Goal: Transaction & Acquisition: Purchase product/service

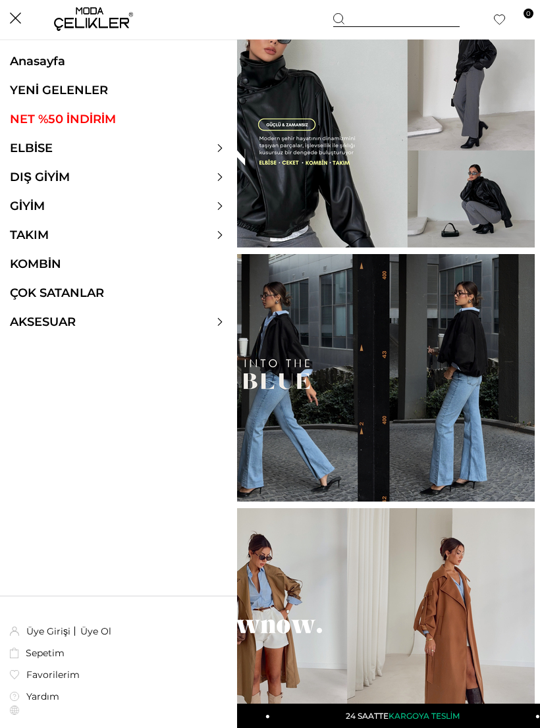
click at [218, 149] on icon at bounding box center [220, 148] width 8 height 8
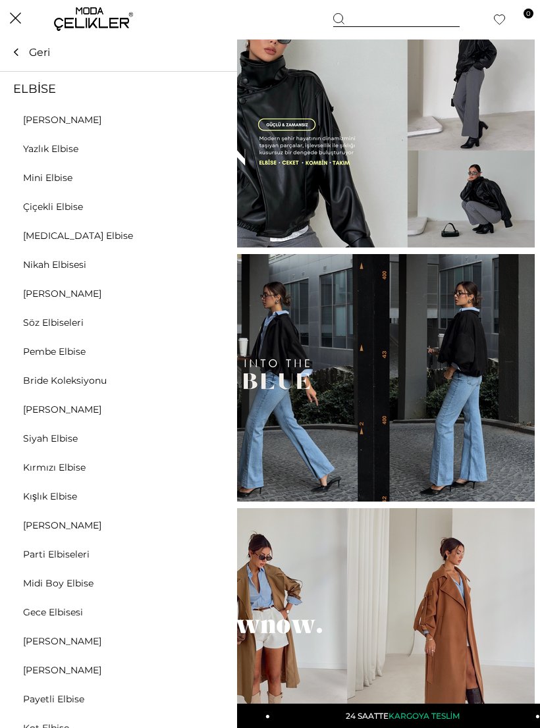
click at [80, 578] on link "Midi Boy Elbise" at bounding box center [58, 583] width 117 height 12
click at [73, 572] on div "ELBİSE Tüm Elbiseler Yazlık Elbise Mini Elbise Çiçekli Elbise Beyaz Elbise Nika…" at bounding box center [118, 381] width 237 height 694
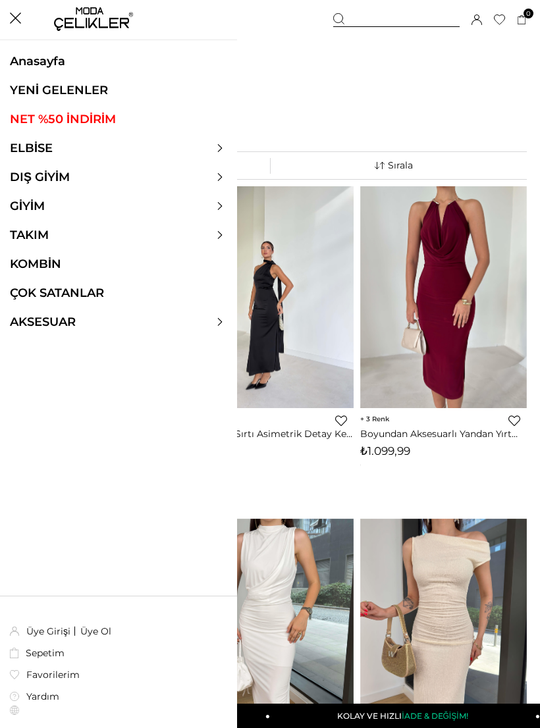
click at [51, 144] on link "ELBİSE" at bounding box center [31, 148] width 63 height 14
click at [30, 144] on link "ELBİSE" at bounding box center [31, 148] width 63 height 14
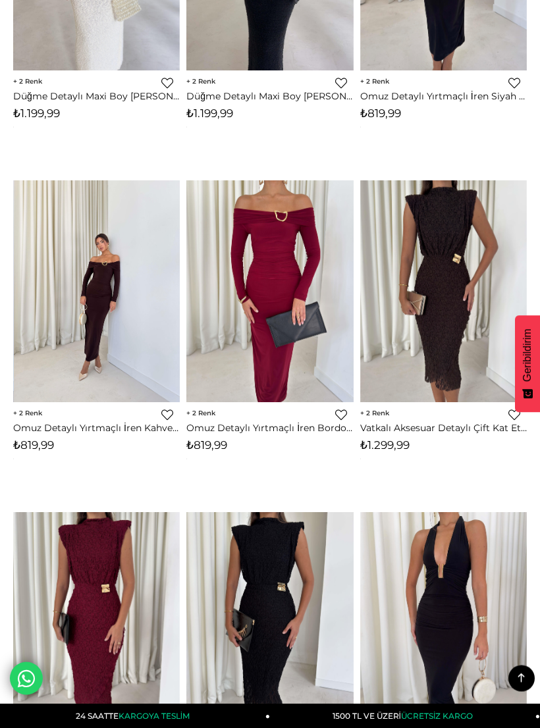
scroll to position [4652, 0]
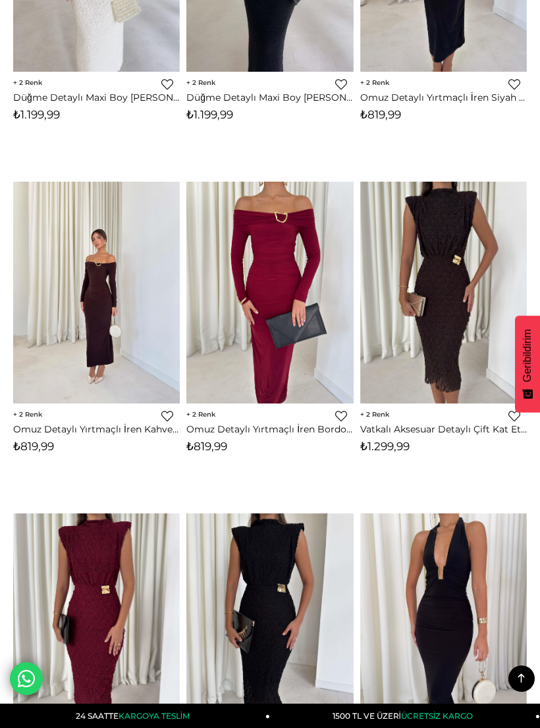
click at [111, 333] on img at bounding box center [96, 293] width 167 height 222
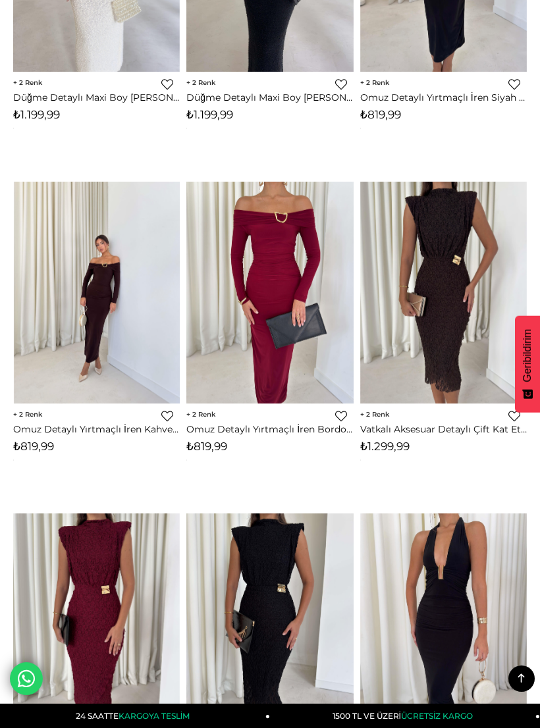
click at [112, 313] on img at bounding box center [96, 293] width 167 height 222
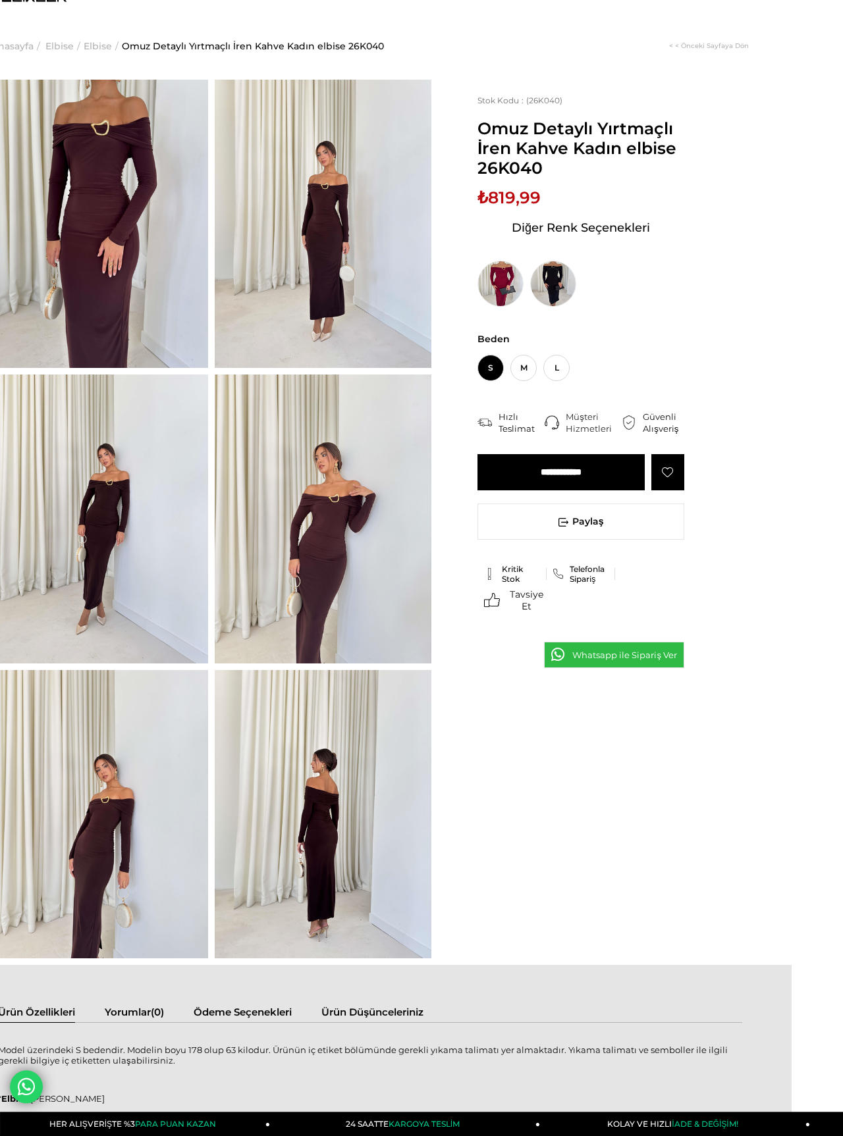
scroll to position [27, 0]
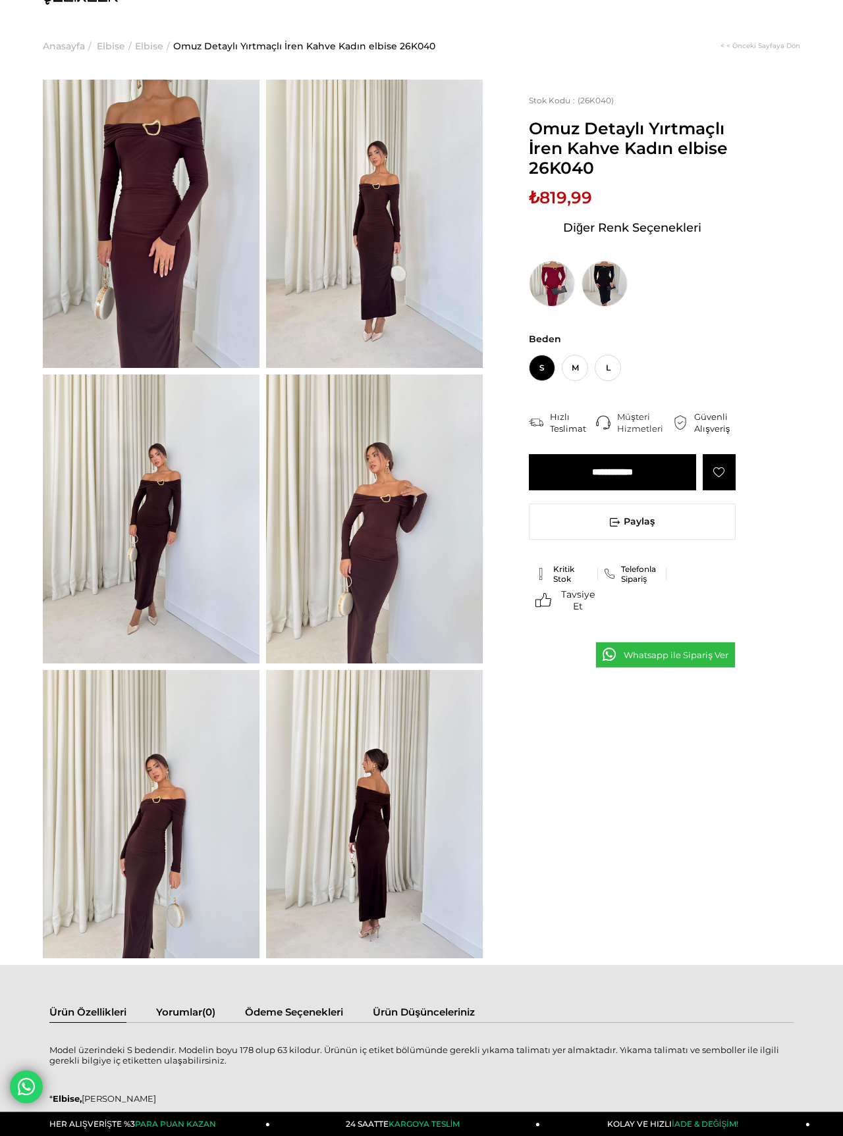
click at [118, 697] on img at bounding box center [151, 814] width 217 height 288
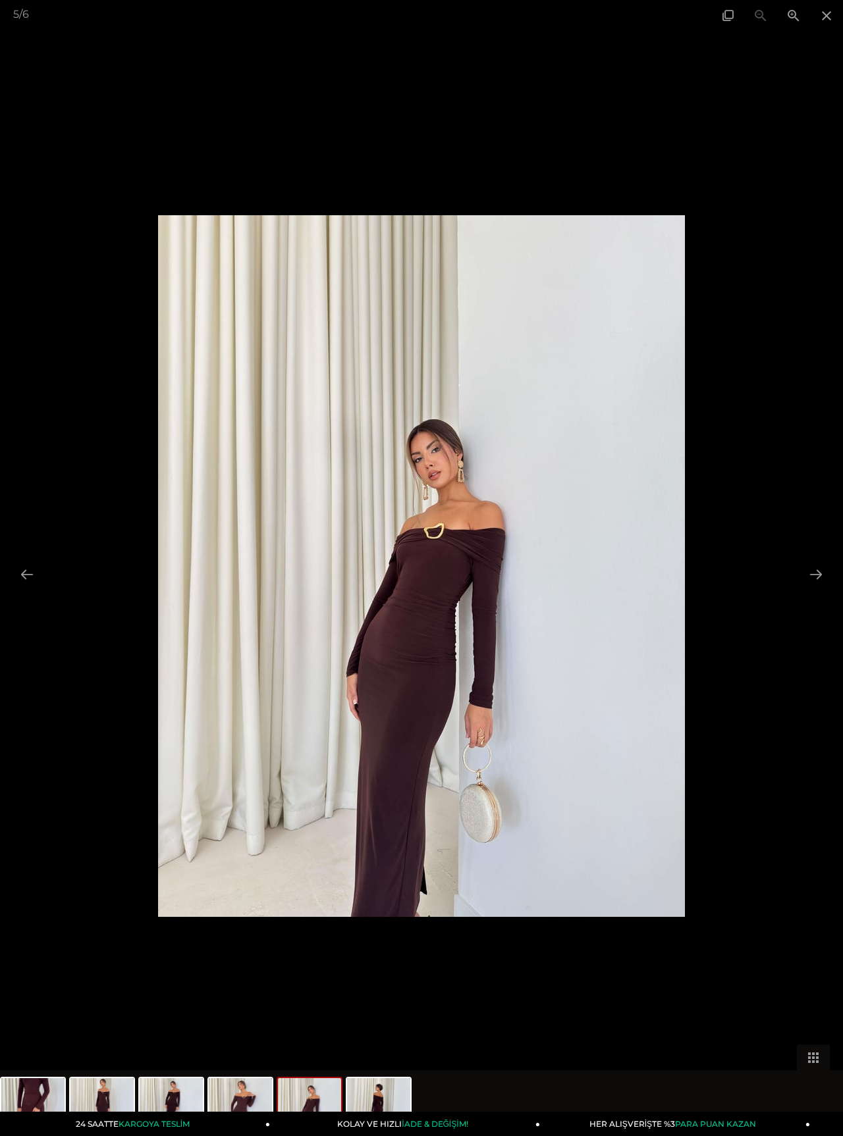
click at [539, 565] on button at bounding box center [816, 574] width 28 height 26
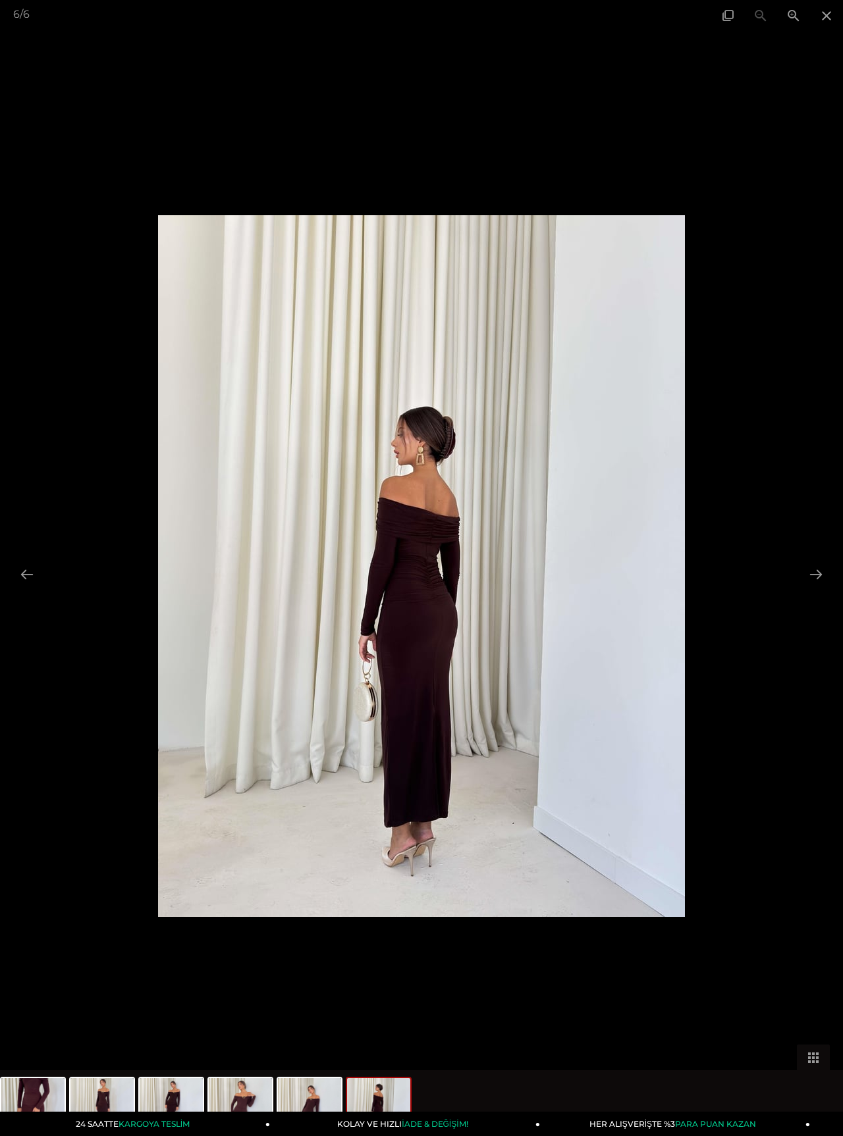
click at [539, 573] on button at bounding box center [816, 574] width 28 height 26
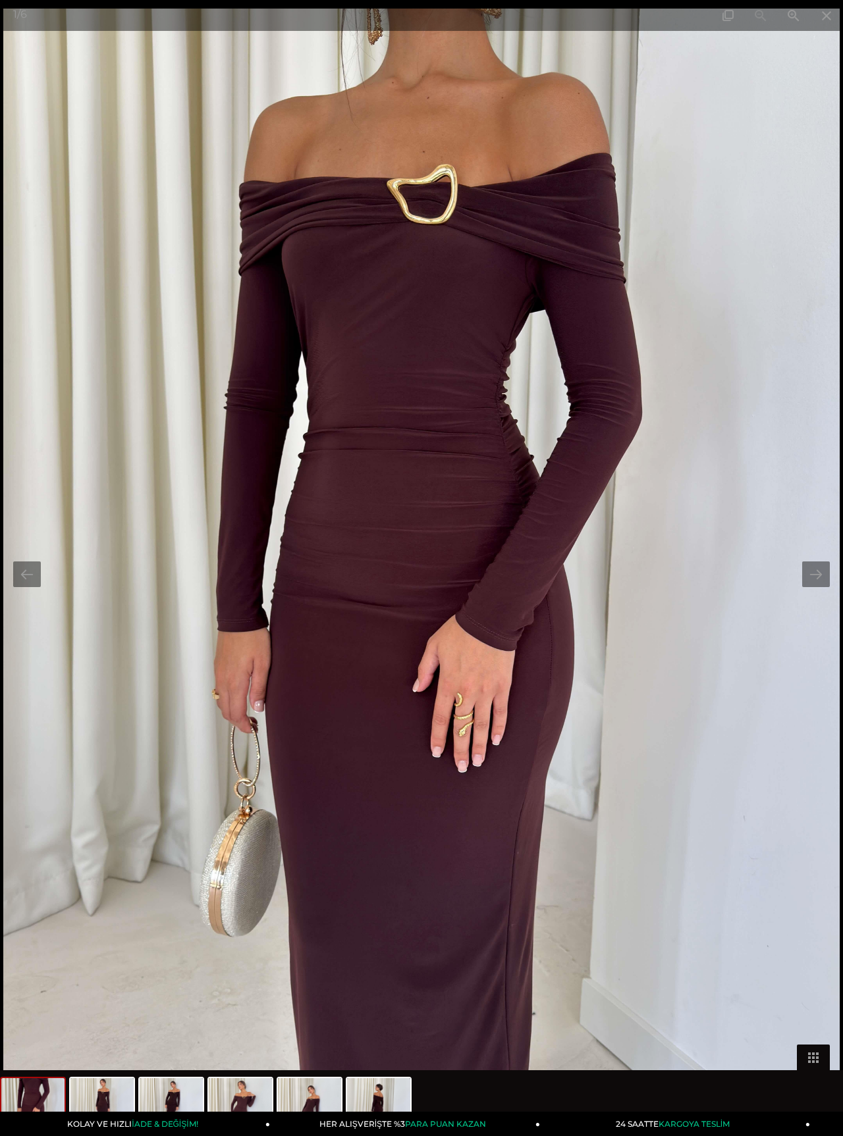
click at [539, 563] on button at bounding box center [816, 574] width 28 height 26
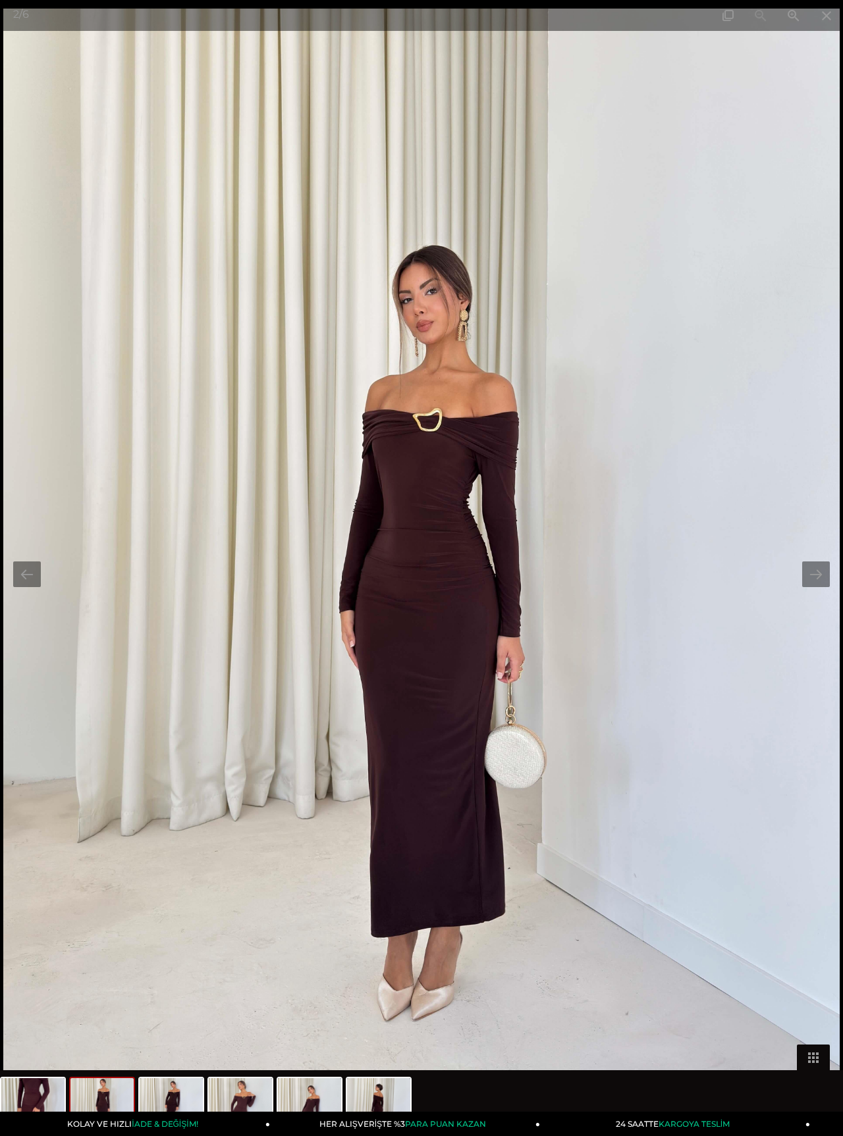
click at [539, 562] on button at bounding box center [816, 574] width 28 height 26
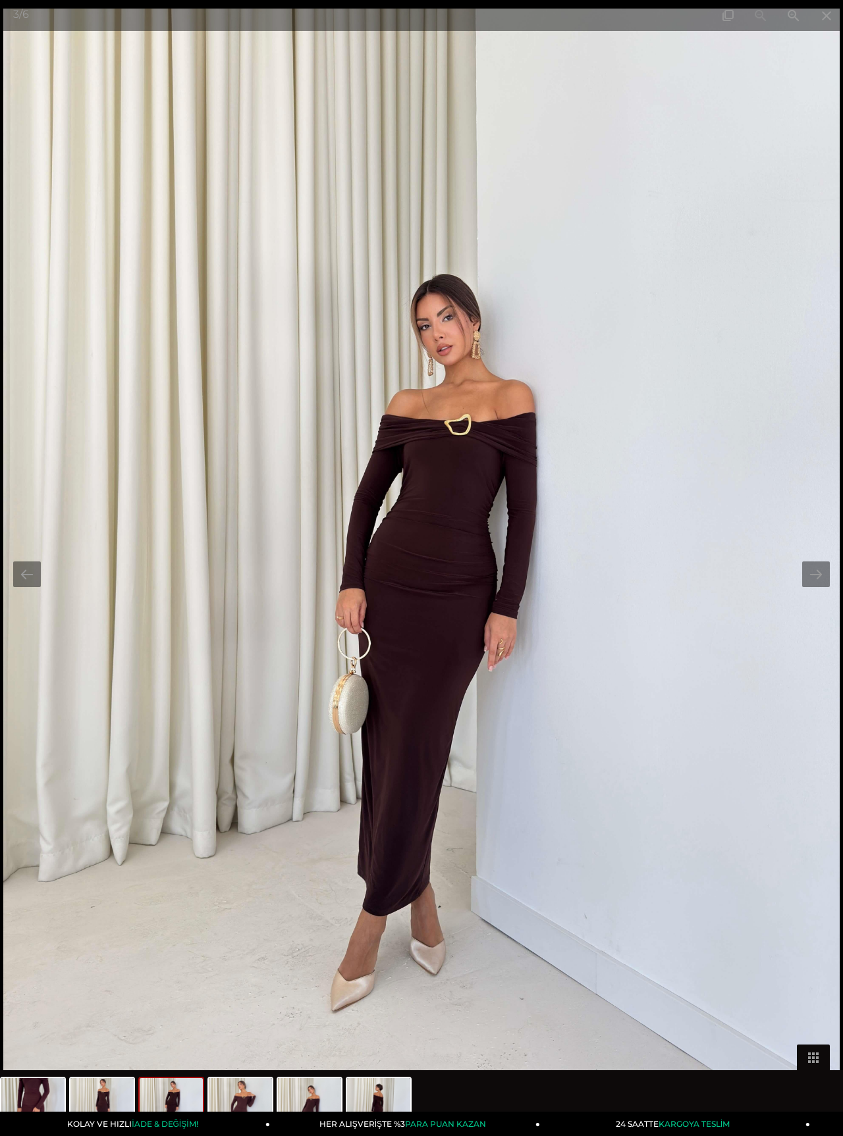
click at [539, 564] on button at bounding box center [816, 574] width 28 height 26
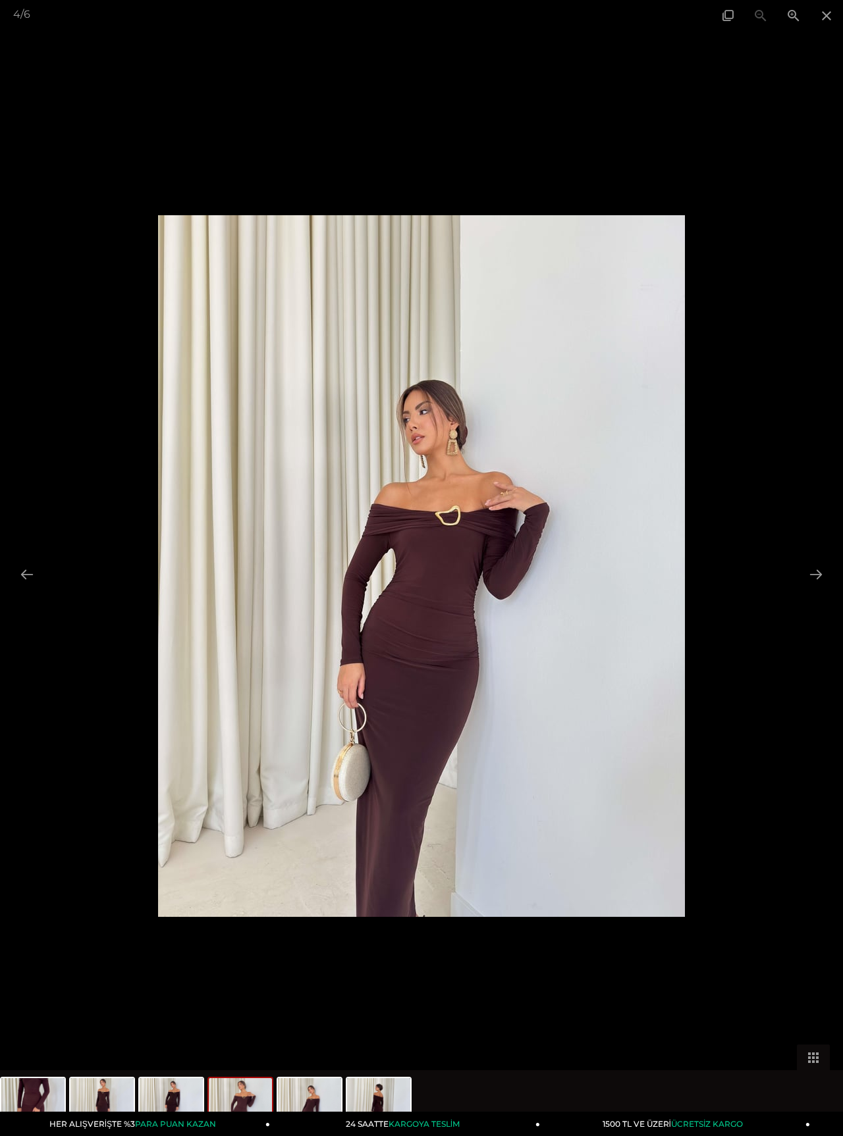
click at [539, 567] on button at bounding box center [816, 574] width 28 height 26
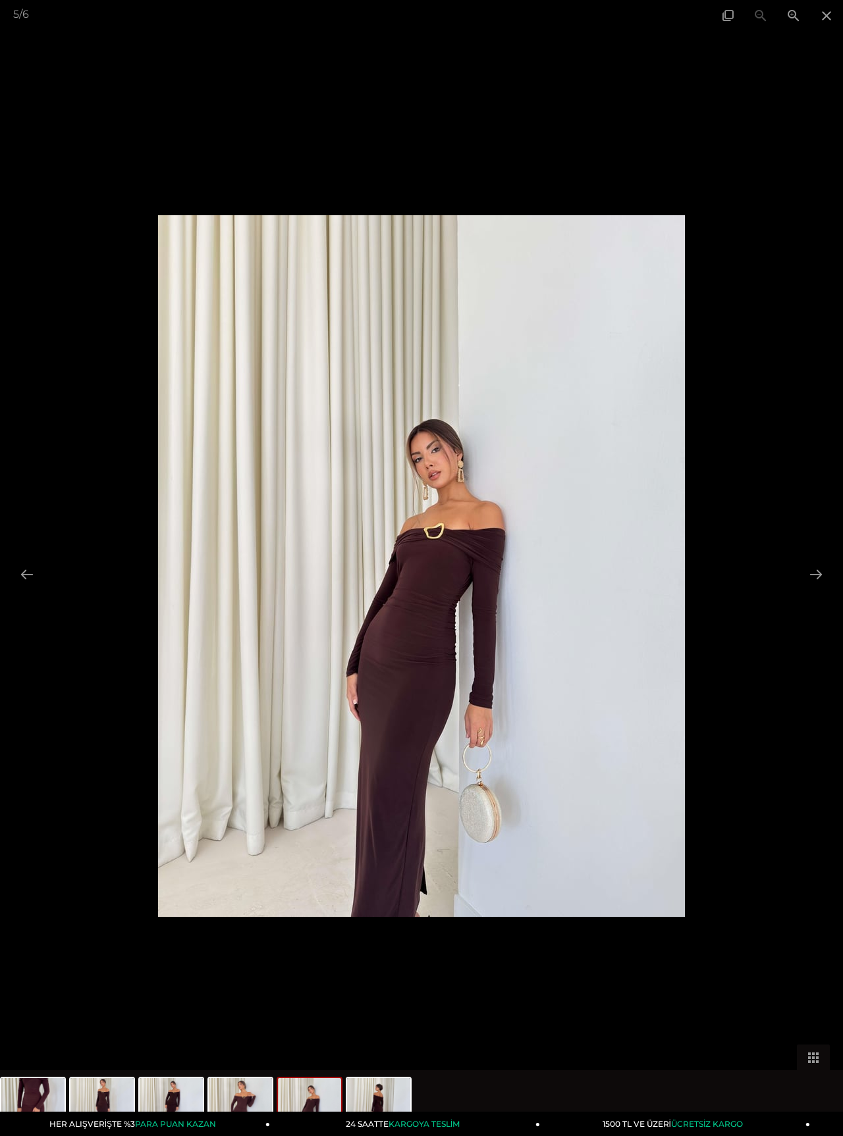
click at [539, 569] on button at bounding box center [816, 574] width 28 height 26
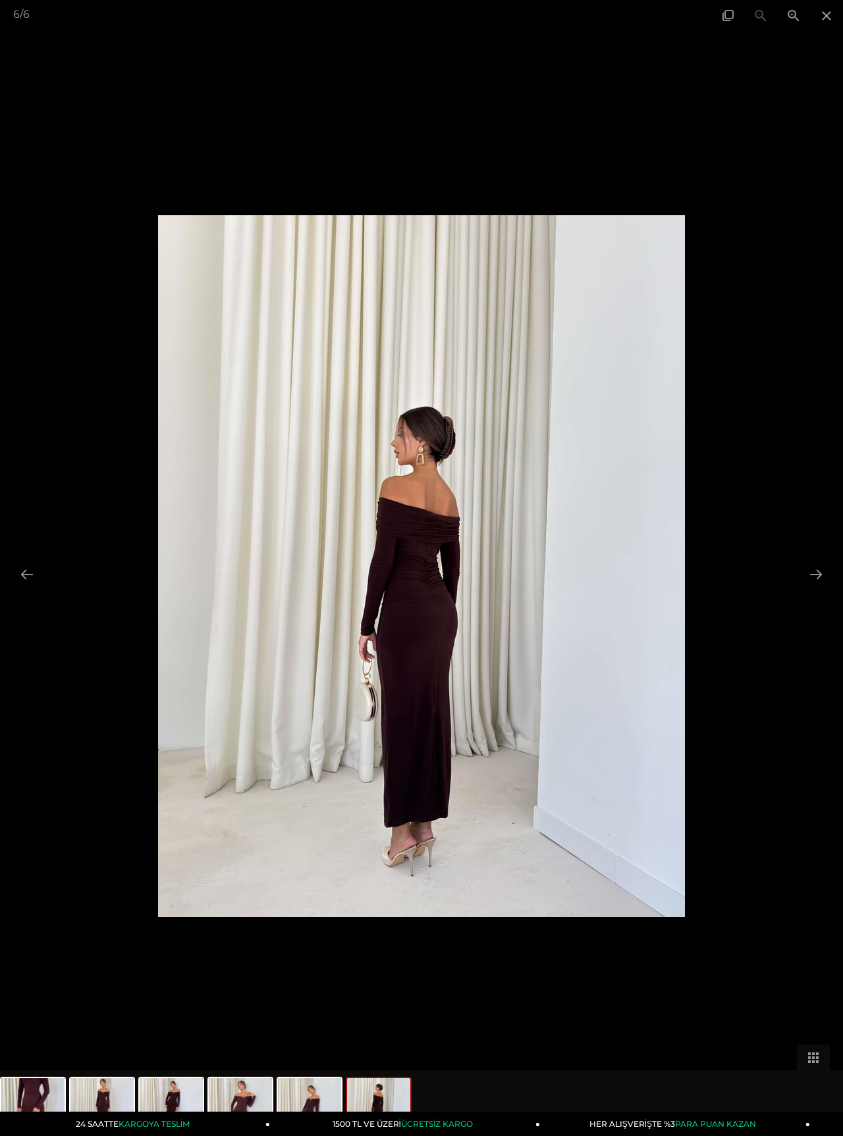
click at [539, 565] on button at bounding box center [816, 574] width 28 height 26
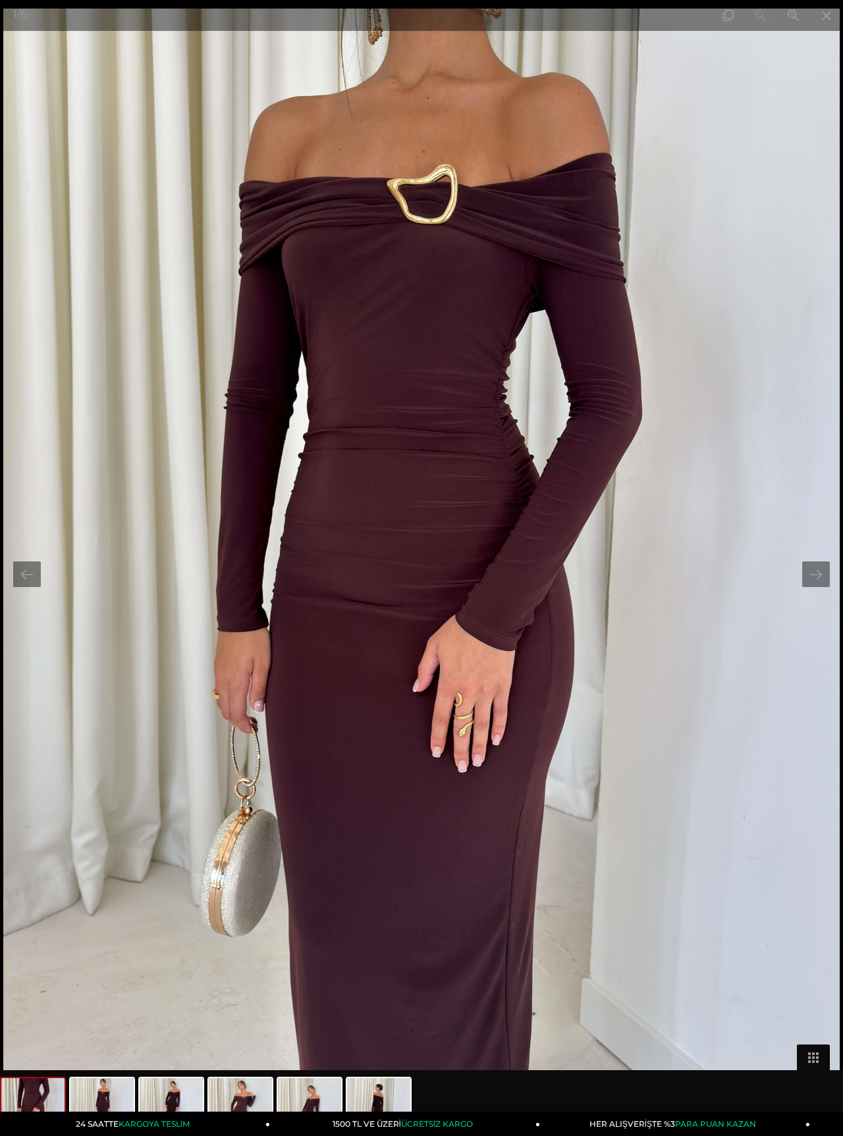
click at [539, 569] on button at bounding box center [816, 574] width 28 height 26
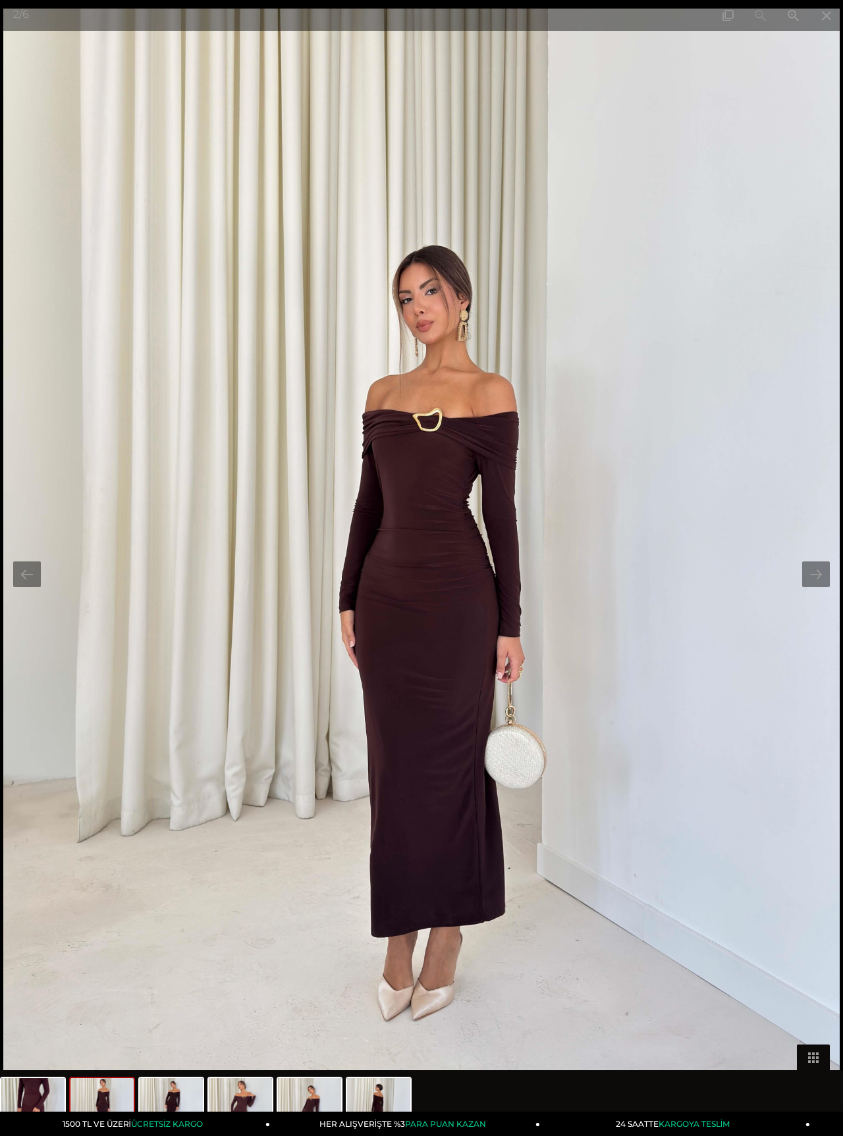
click at [539, 13] on span at bounding box center [826, 15] width 33 height 31
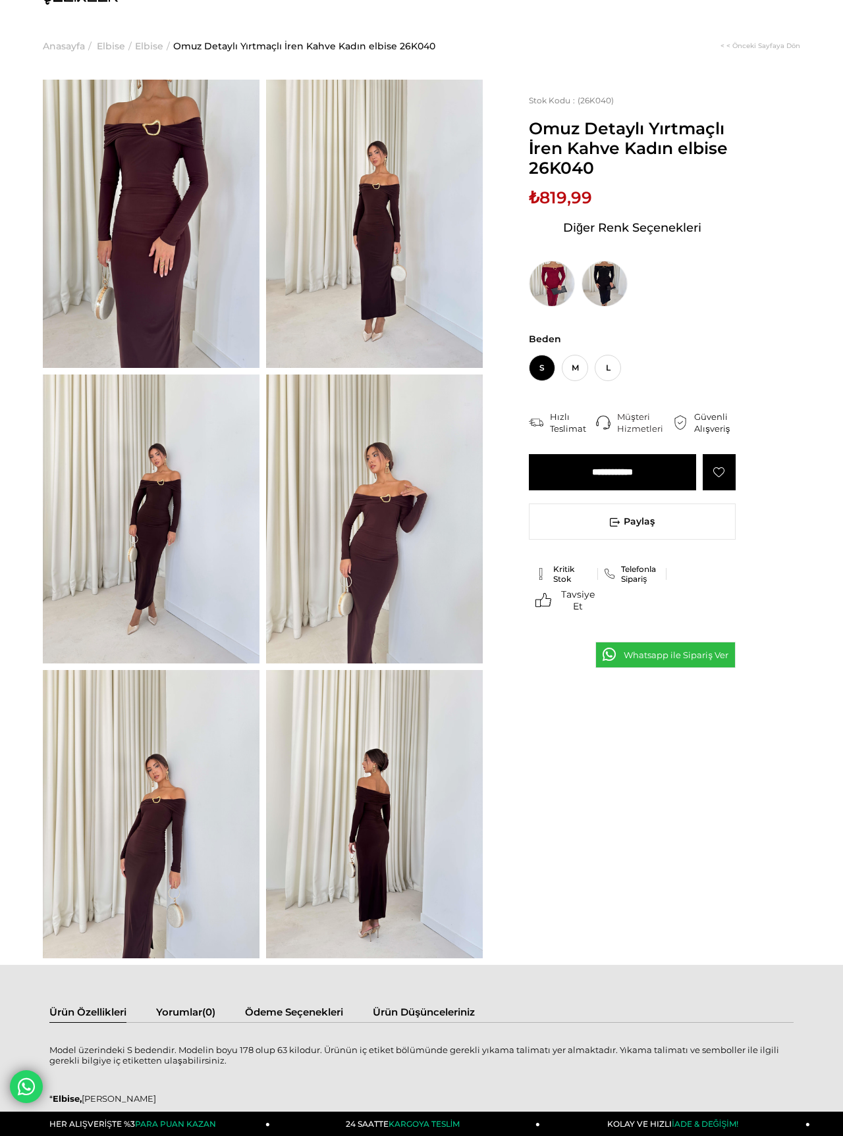
click at [539, 368] on span "M" at bounding box center [574, 368] width 26 height 26
click at [539, 475] on input "**********" at bounding box center [612, 472] width 167 height 36
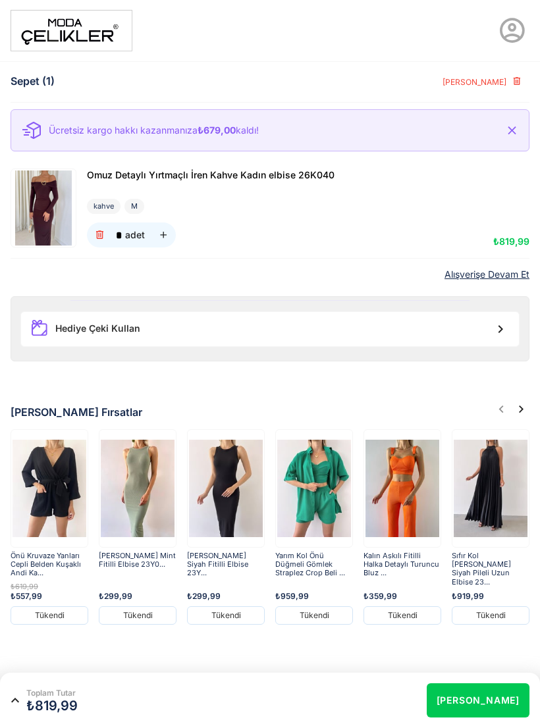
click at [33, 209] on img at bounding box center [44, 207] width 62 height 75
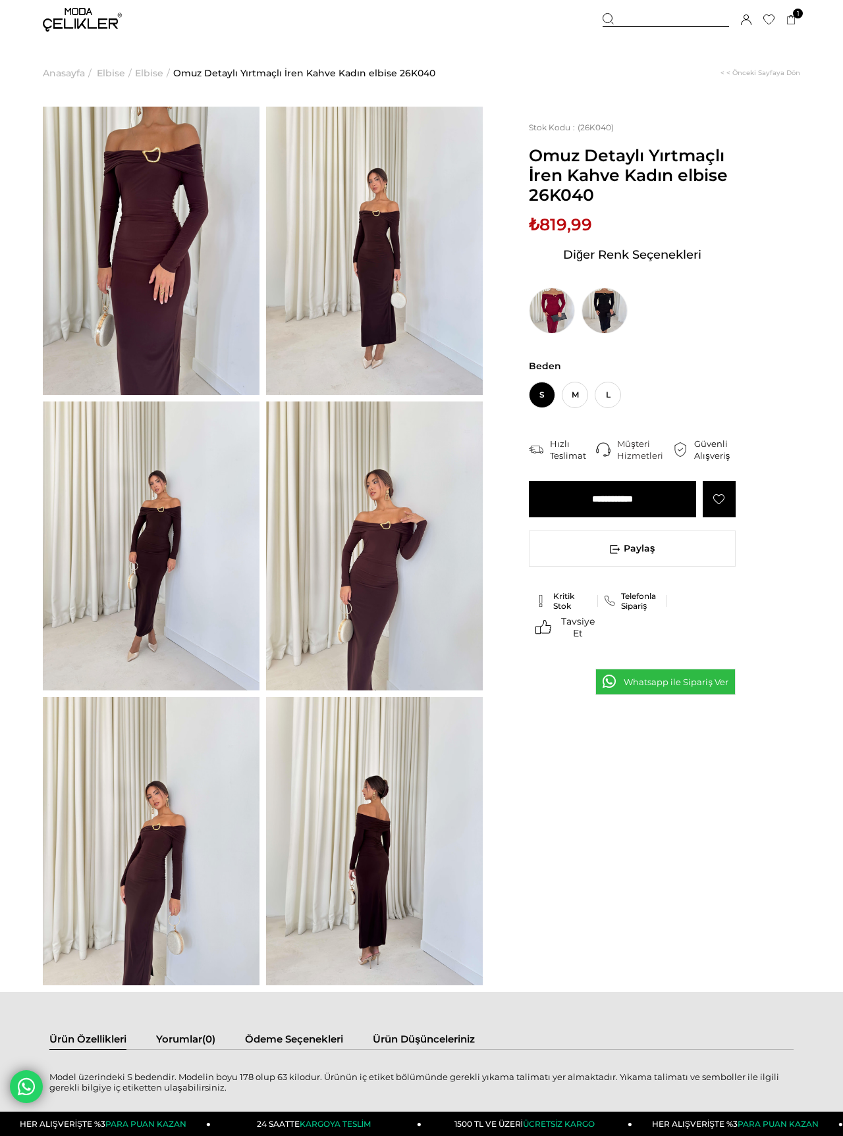
click at [0, 0] on link "Sipariş Tamamla" at bounding box center [0, 0] width 0 height 0
